Goal: Find specific page/section: Find specific page/section

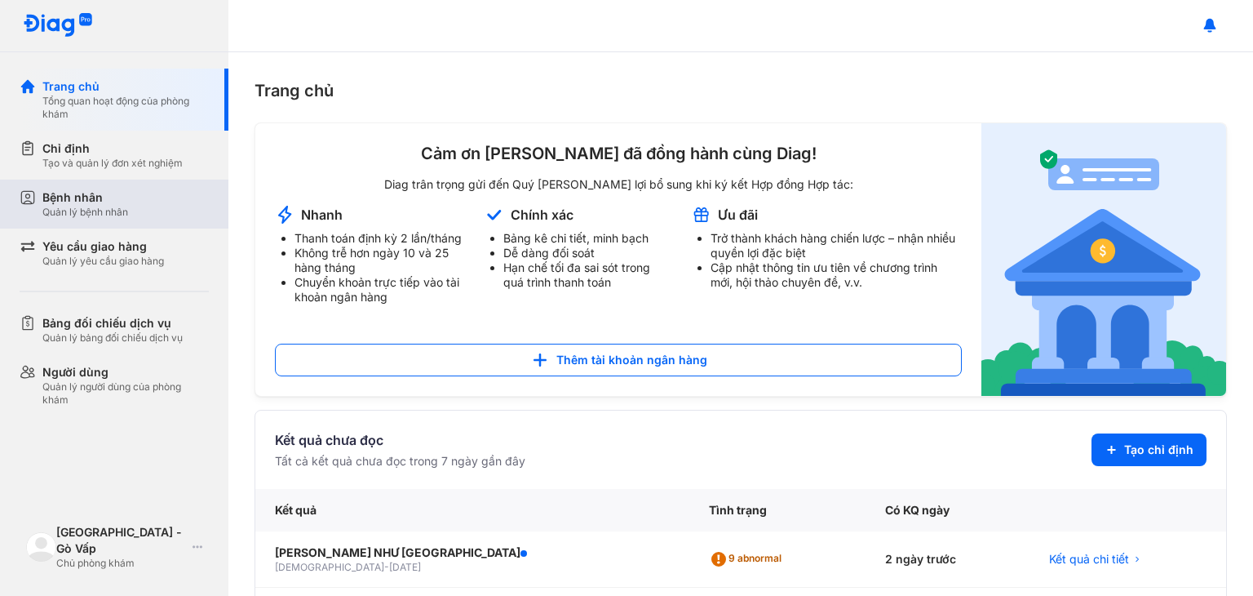
click at [156, 203] on div "Bệnh nhân Quản lý bệnh nhân" at bounding box center [125, 203] width 166 height 29
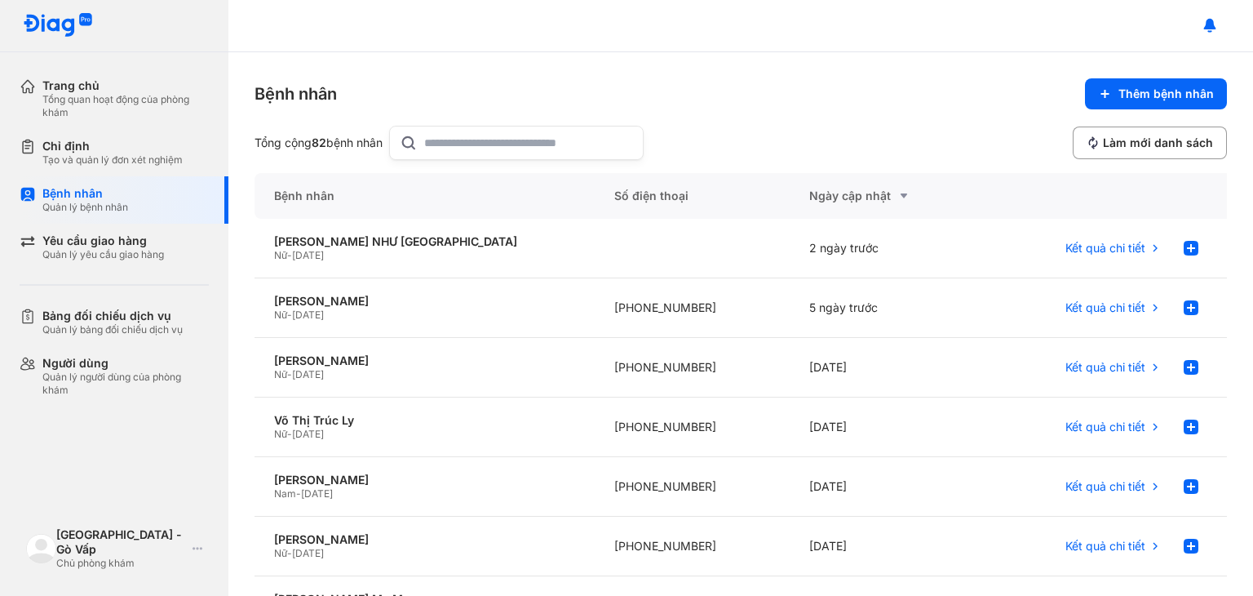
click at [486, 138] on input "text" at bounding box center [528, 142] width 209 height 33
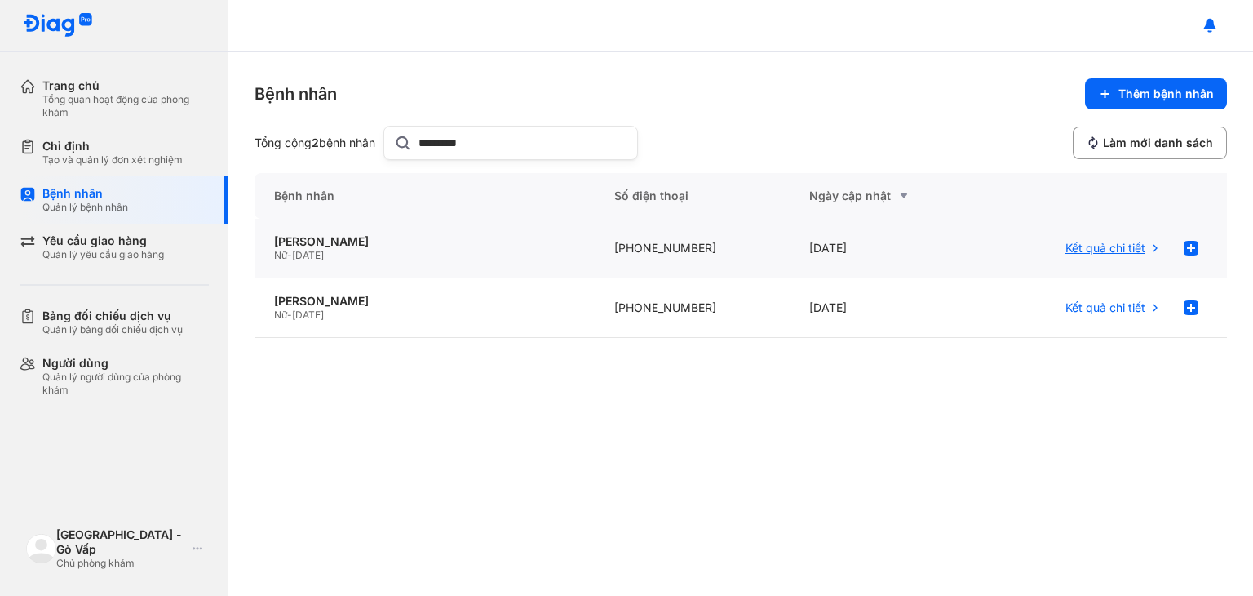
type input "*********"
click at [1150, 244] on icon at bounding box center [1155, 248] width 13 height 13
